Goal: Information Seeking & Learning: Learn about a topic

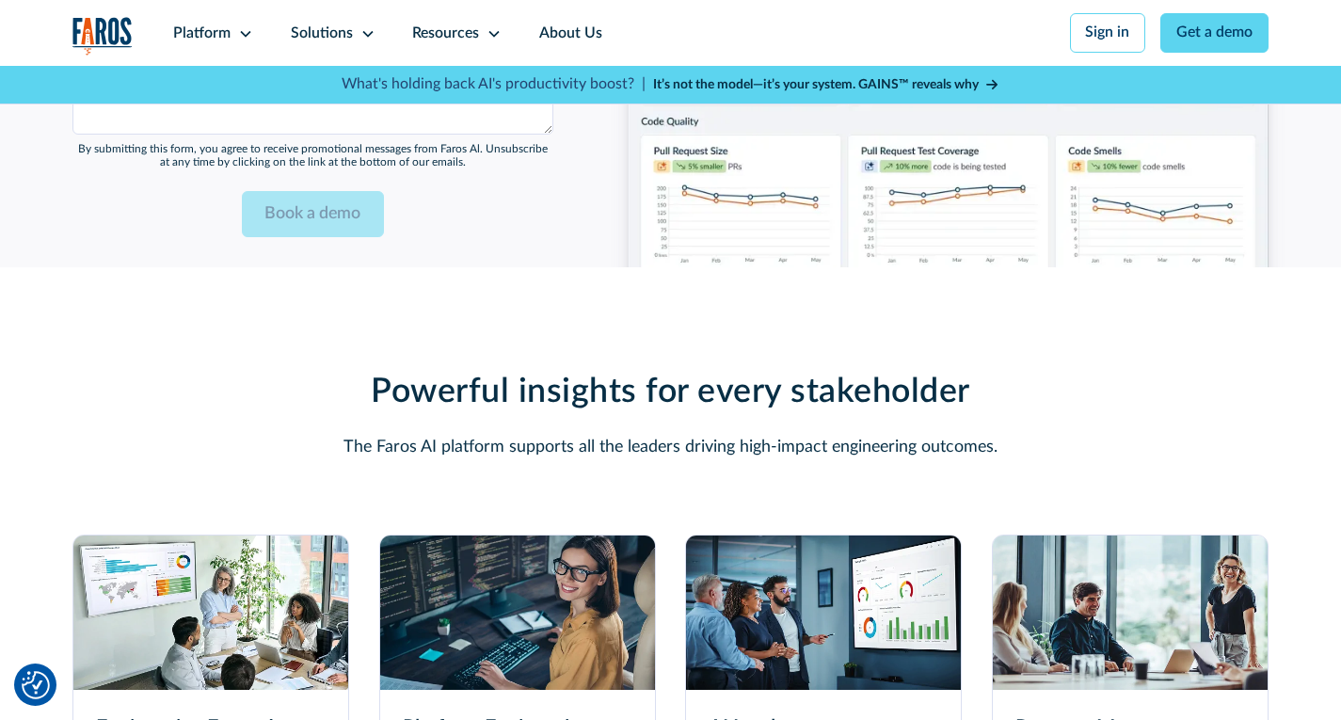
scroll to position [5146, 0]
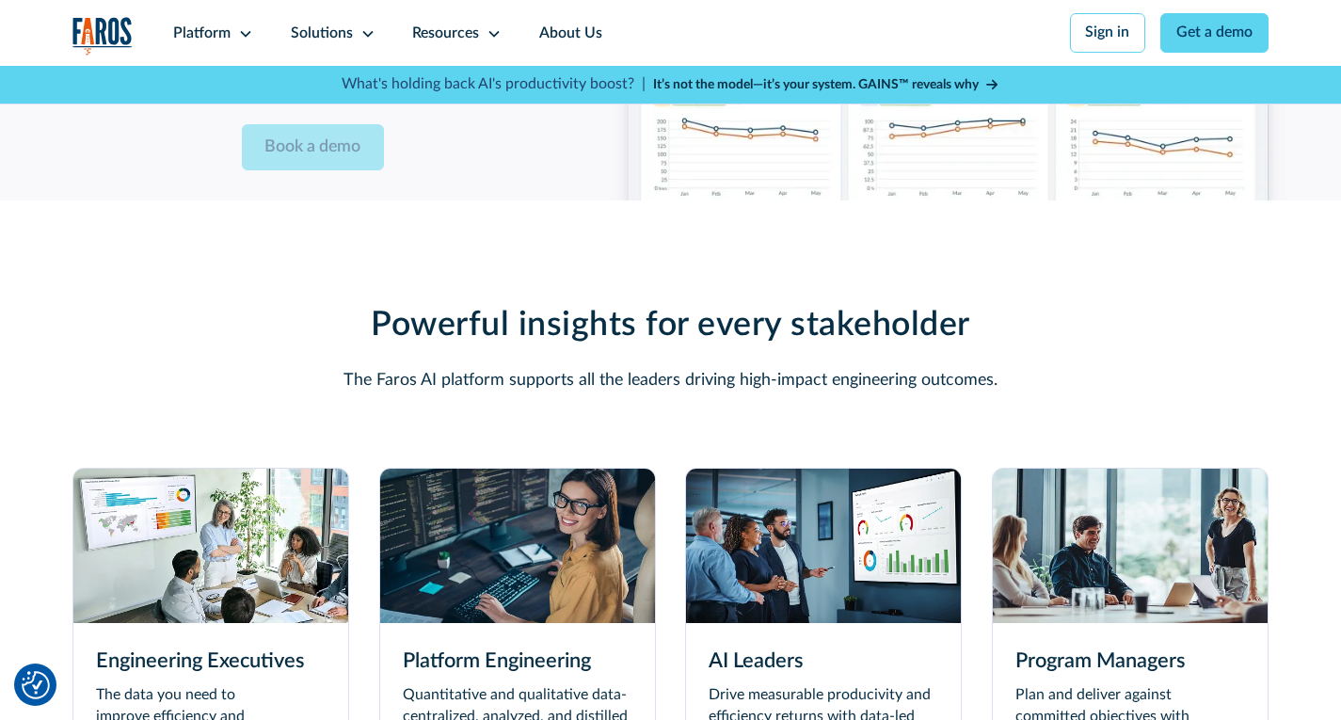
click at [1099, 617] on img at bounding box center [1130, 546] width 275 height 154
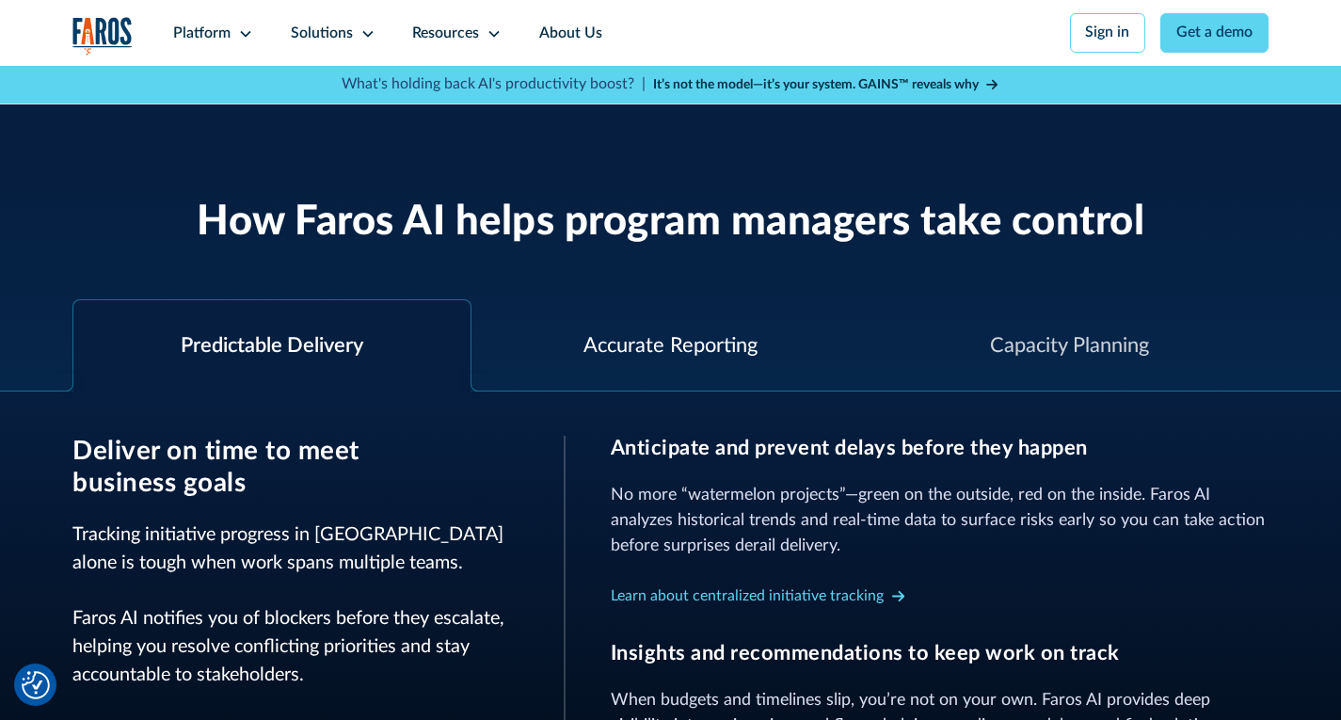
scroll to position [753, 0]
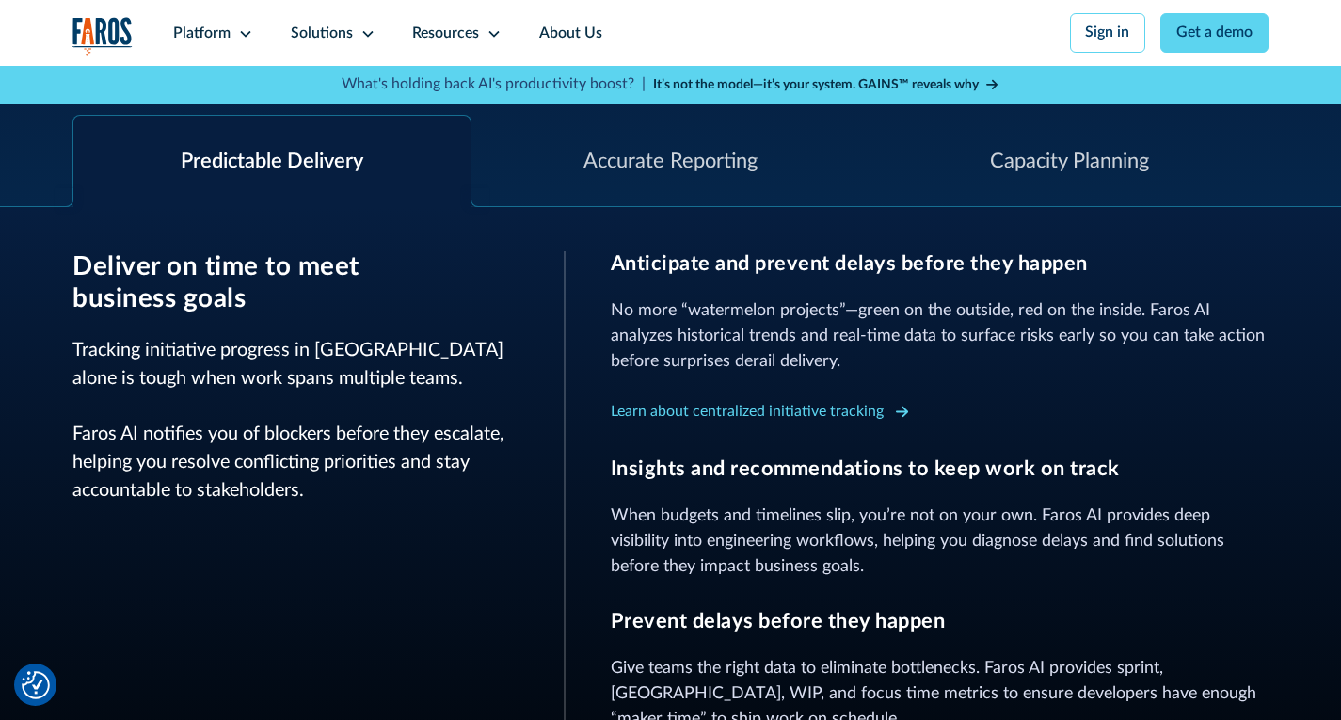
click at [698, 416] on div "Learn about centralized initiative tracking" at bounding box center [747, 412] width 273 height 23
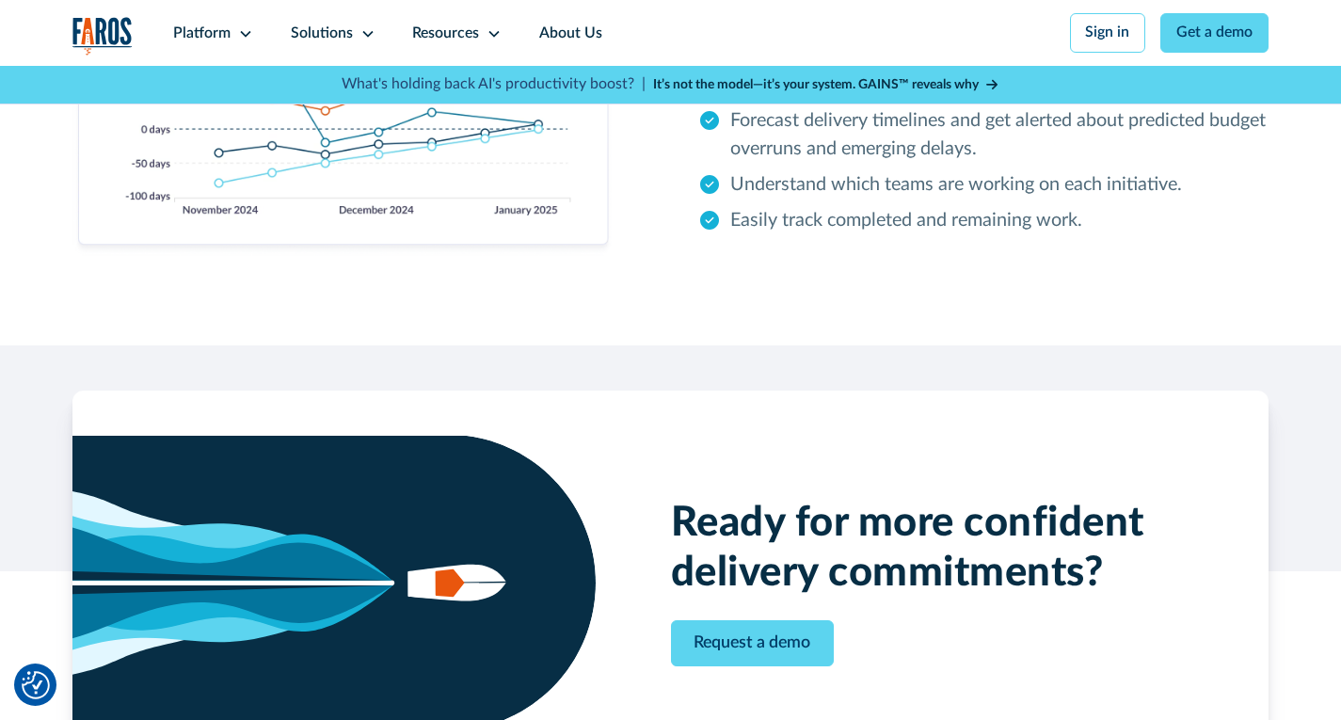
scroll to position [2447, 0]
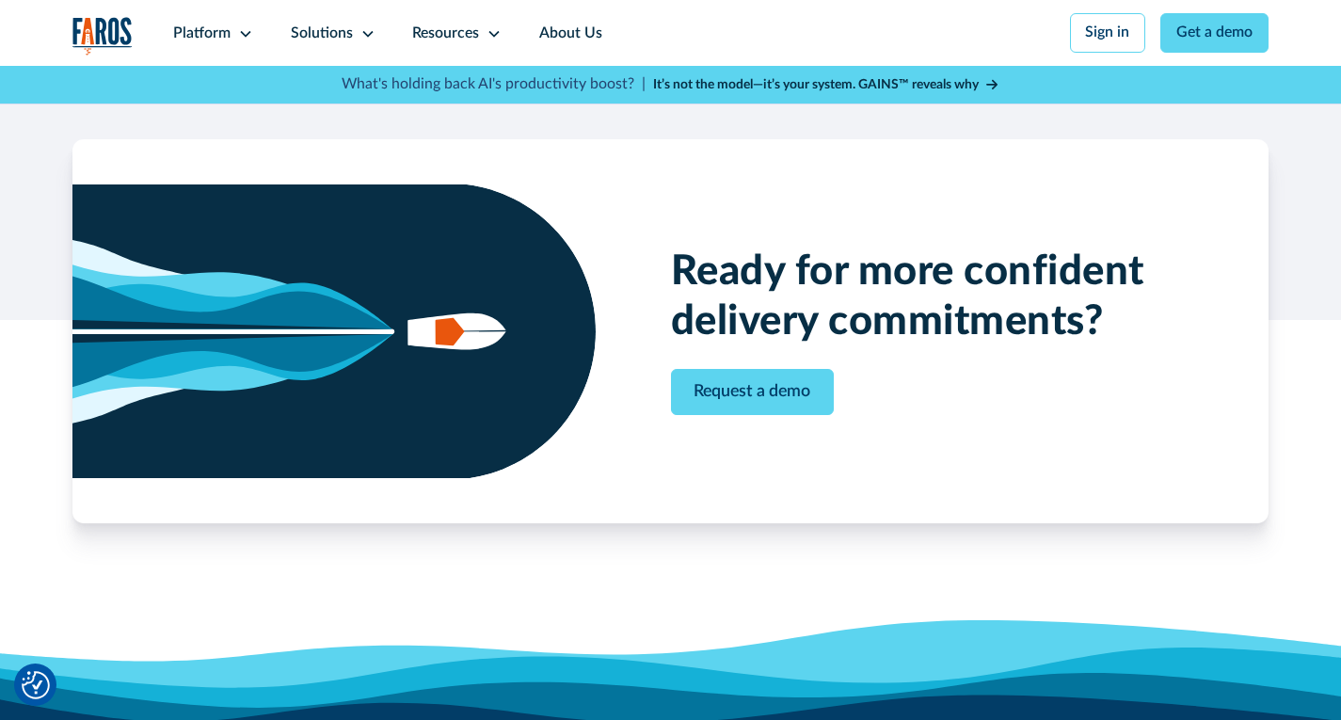
click at [985, 415] on div "Request a demo" at bounding box center [932, 392] width 523 height 46
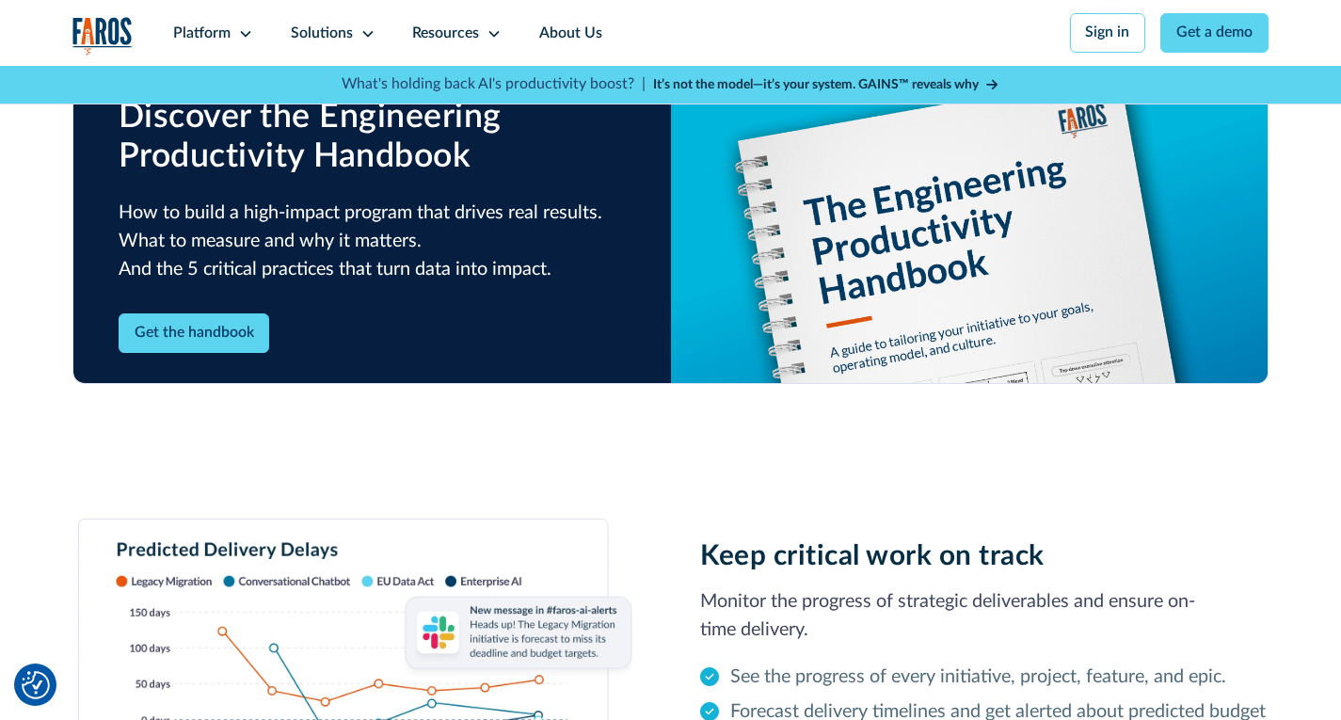
scroll to position [1318, 0]
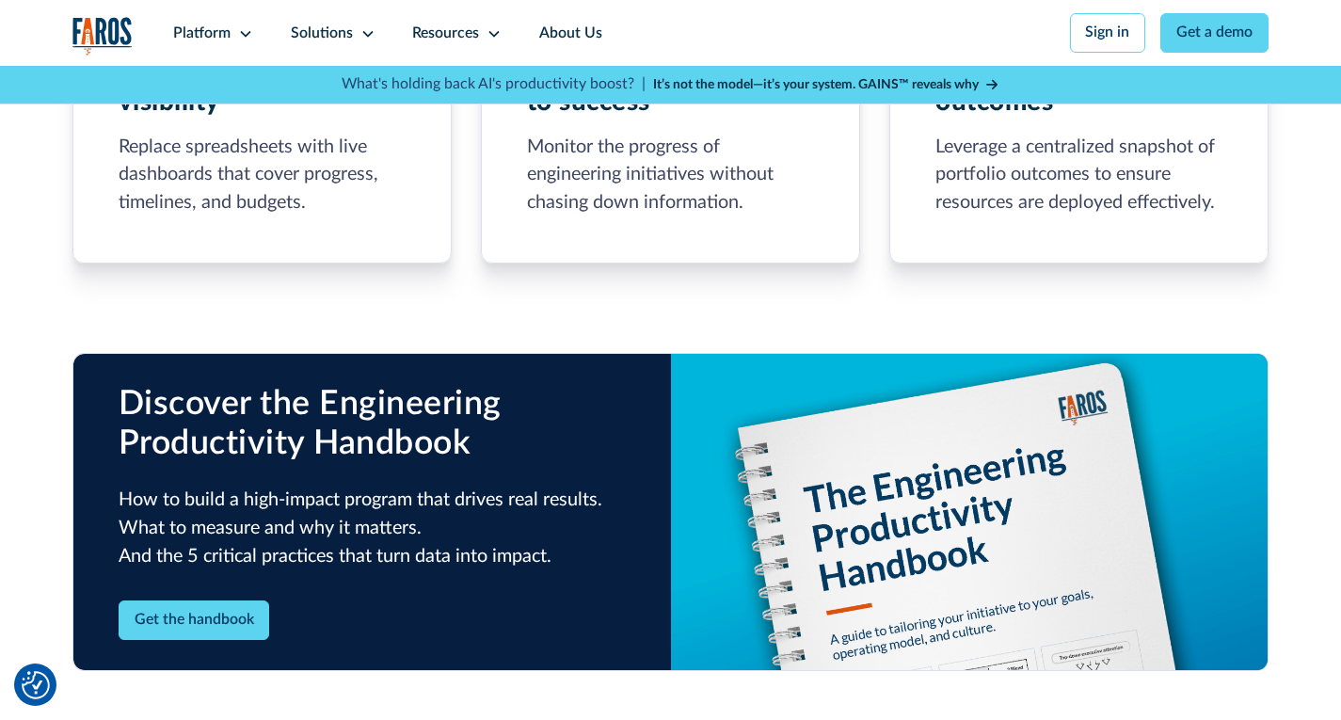
click at [838, 80] on strong "It’s not the model—it’s your system. GAINS™ reveals why" at bounding box center [816, 84] width 326 height 13
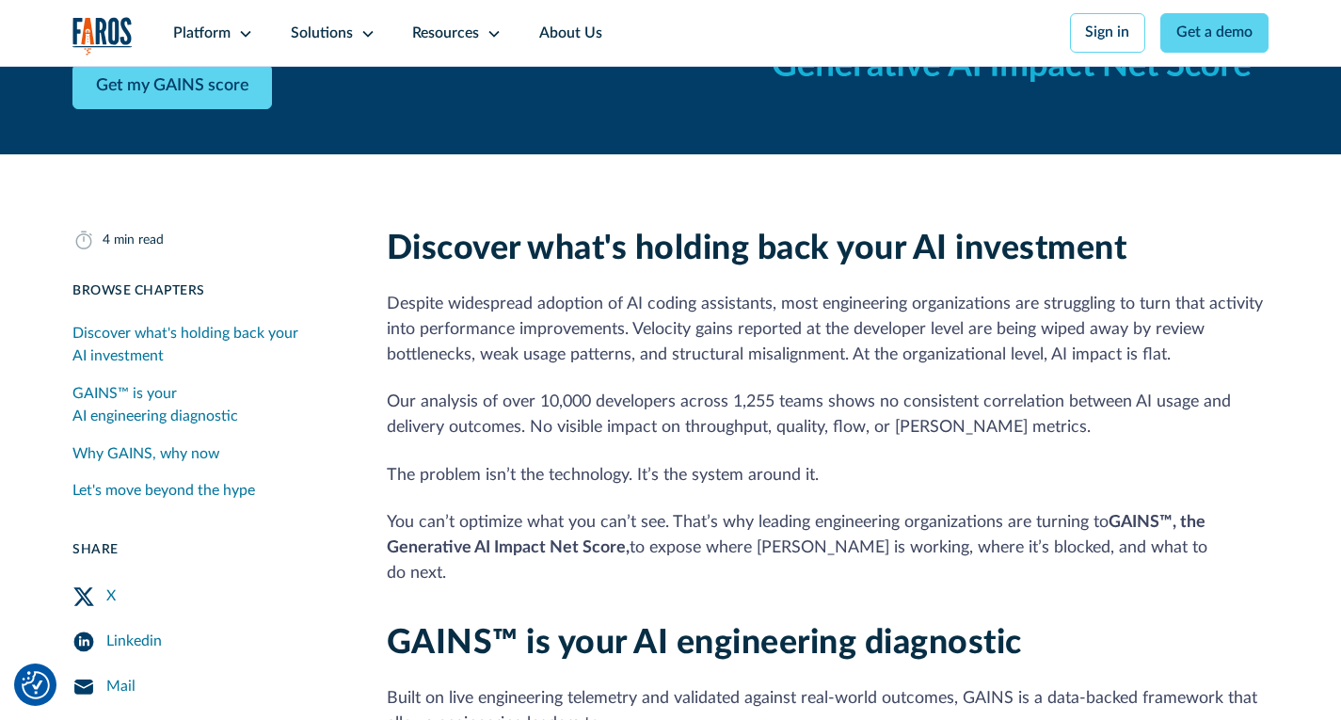
scroll to position [313, 0]
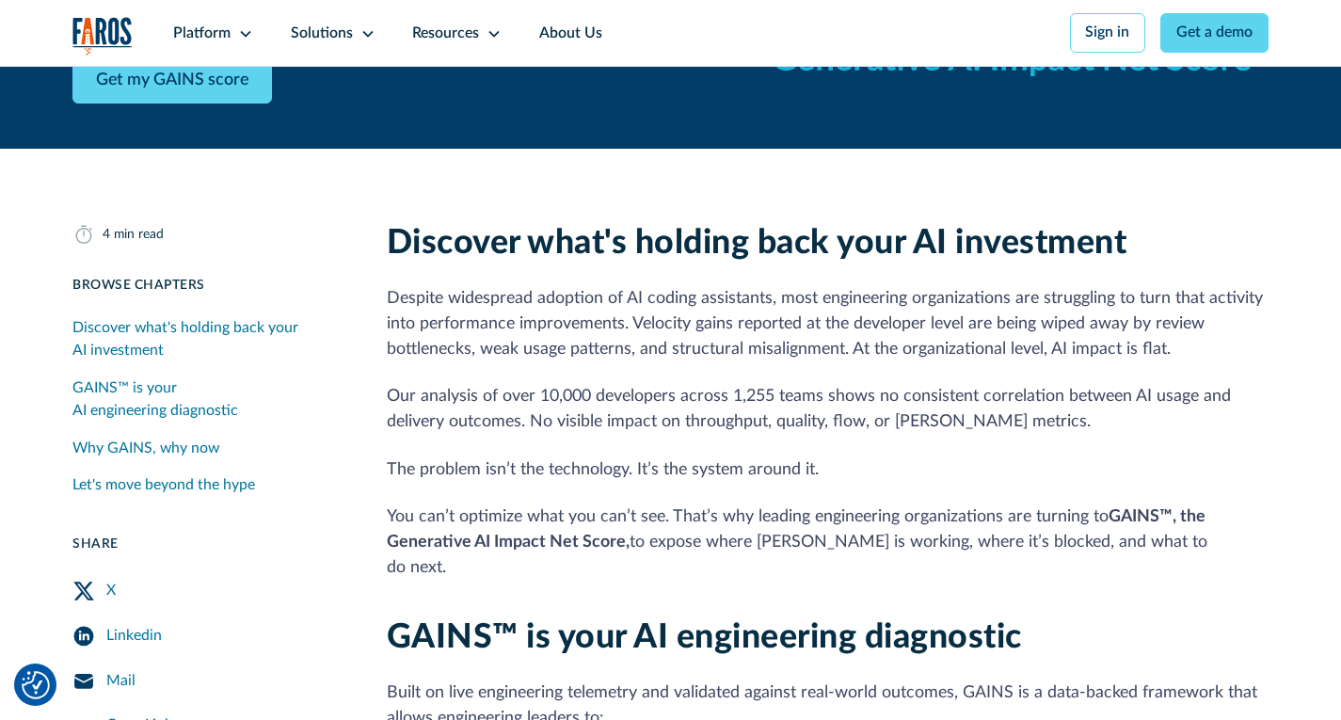
click at [290, 403] on div "GAINS™ is your AI engineering diagnostic" at bounding box center [206, 399] width 269 height 45
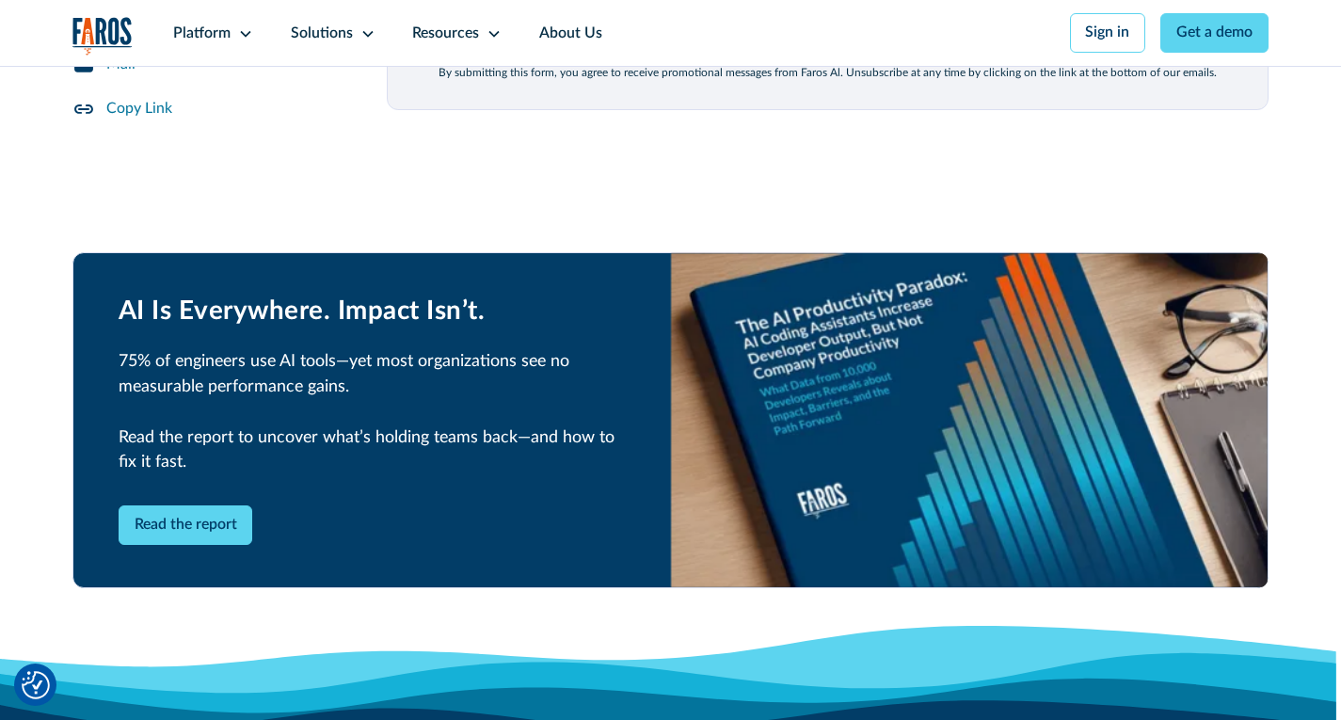
scroll to position [2698, 0]
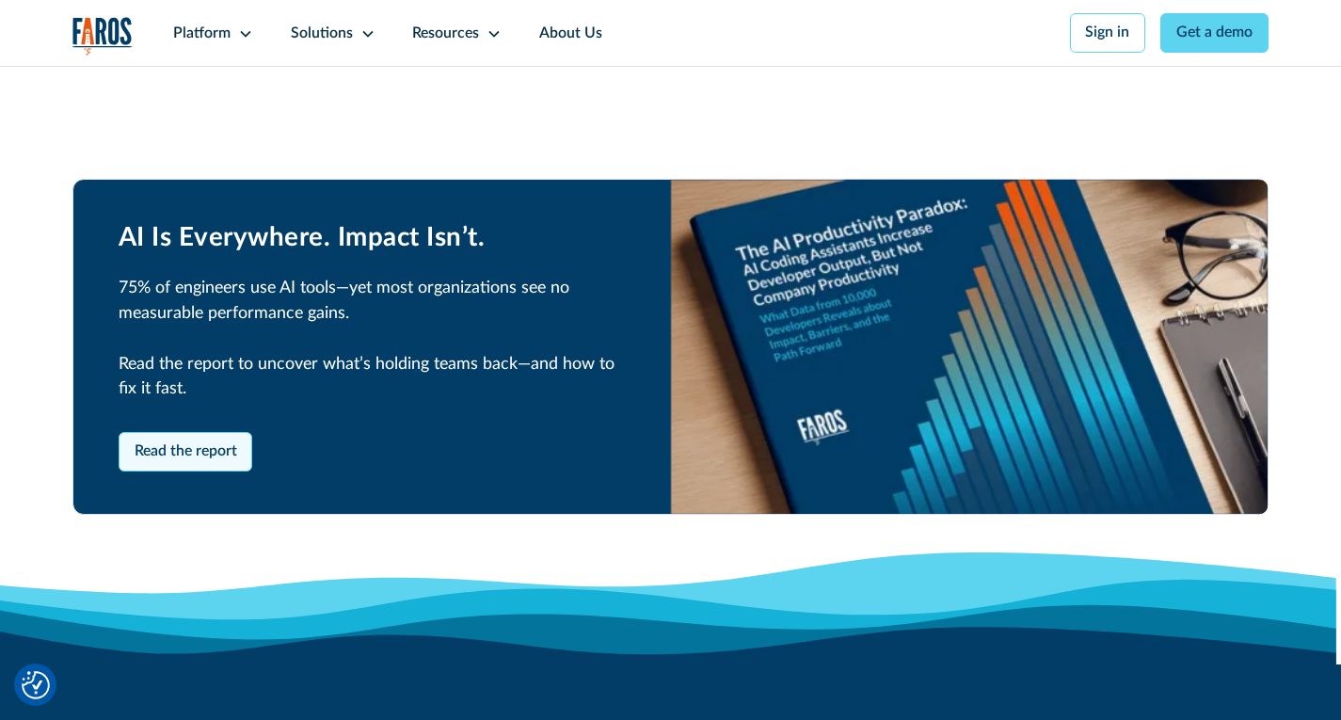
click at [237, 456] on link "Read the report" at bounding box center [186, 452] width 135 height 40
